Goal: Transaction & Acquisition: Purchase product/service

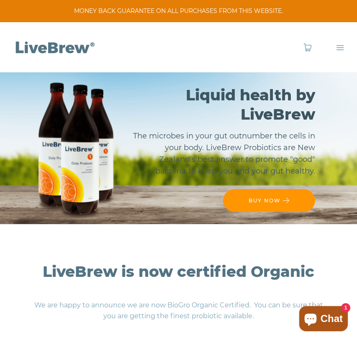
click at [256, 197] on span "BUY NOW" at bounding box center [265, 200] width 32 height 6
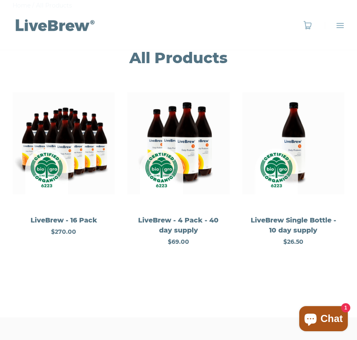
scroll to position [100, 0]
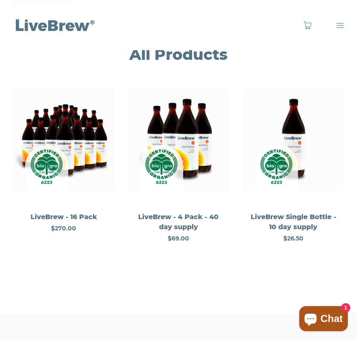
click at [187, 132] on img at bounding box center [178, 140] width 102 height 102
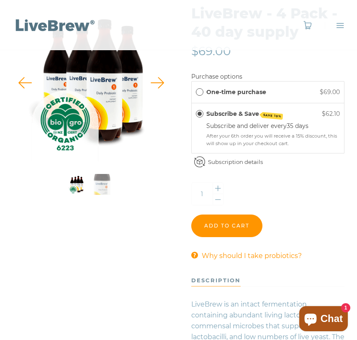
scroll to position [129, 0]
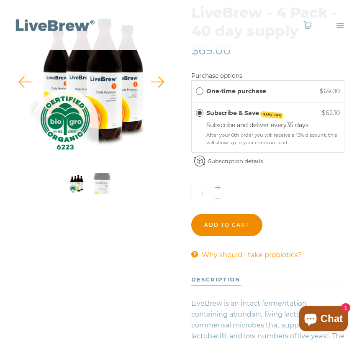
click at [240, 223] on input "Add to cart" at bounding box center [226, 225] width 71 height 23
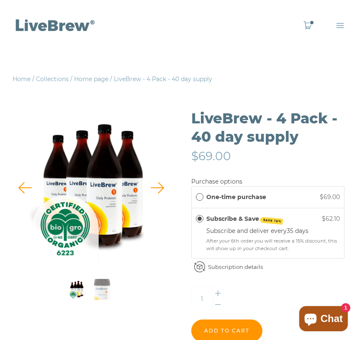
scroll to position [14, 0]
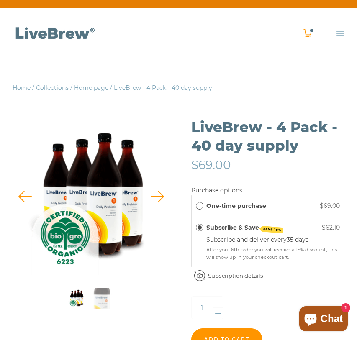
click at [308, 36] on link "0" at bounding box center [307, 33] width 9 height 9
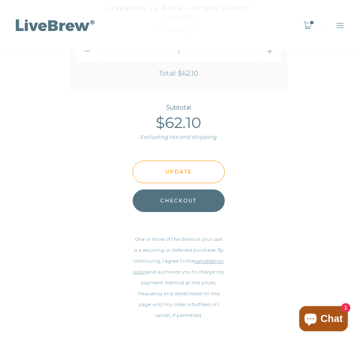
scroll to position [252, 0]
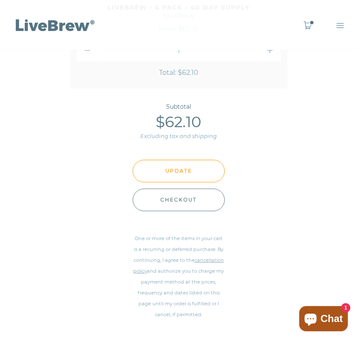
click at [192, 201] on span "Checkout" at bounding box center [178, 199] width 36 height 9
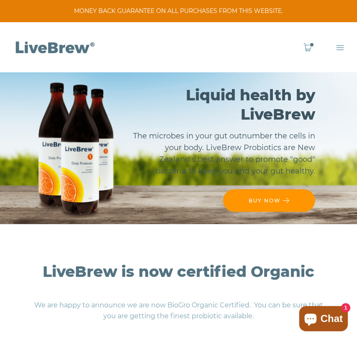
click at [270, 199] on span "BUY NOW" at bounding box center [265, 200] width 32 height 6
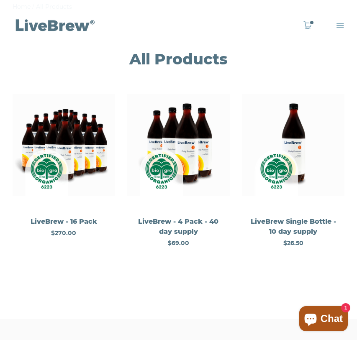
scroll to position [99, 0]
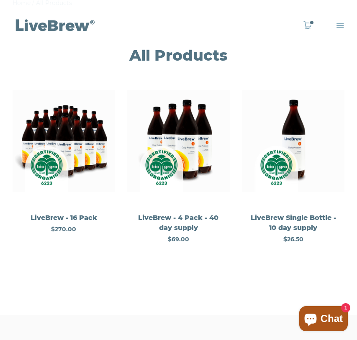
click at [286, 136] on img at bounding box center [293, 141] width 102 height 102
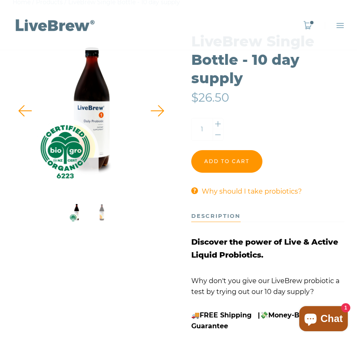
scroll to position [101, 0]
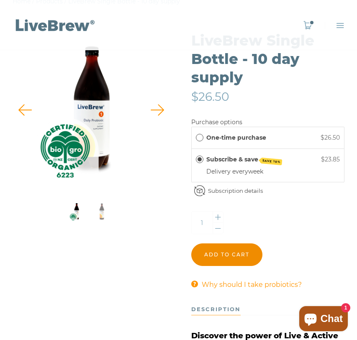
click at [239, 258] on input "Add to cart" at bounding box center [226, 255] width 71 height 23
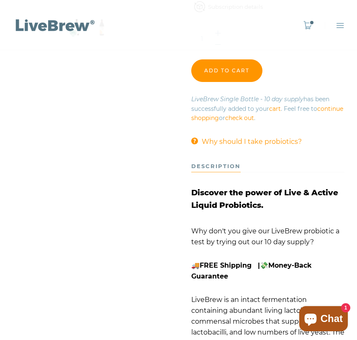
scroll to position [277, 0]
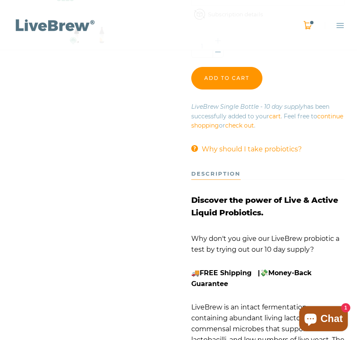
click at [310, 25] on link "1" at bounding box center [307, 25] width 9 height 9
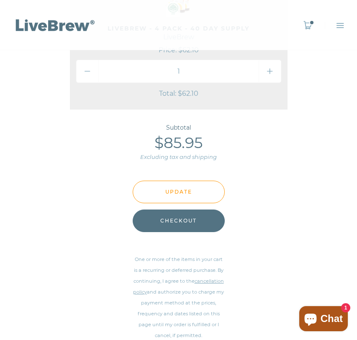
scroll to position [366, 0]
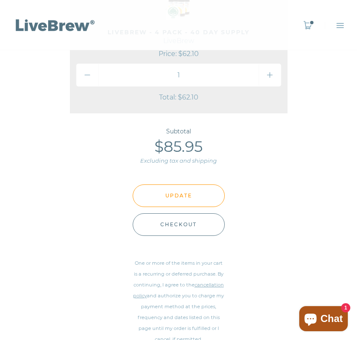
click at [185, 227] on span "Checkout" at bounding box center [178, 224] width 36 height 9
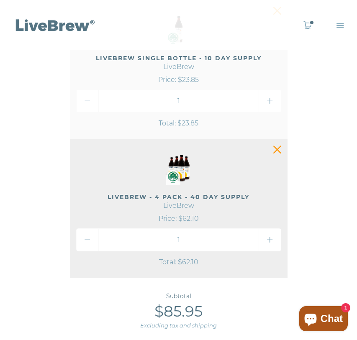
scroll to position [0, 0]
